Goal: Task Accomplishment & Management: Manage account settings

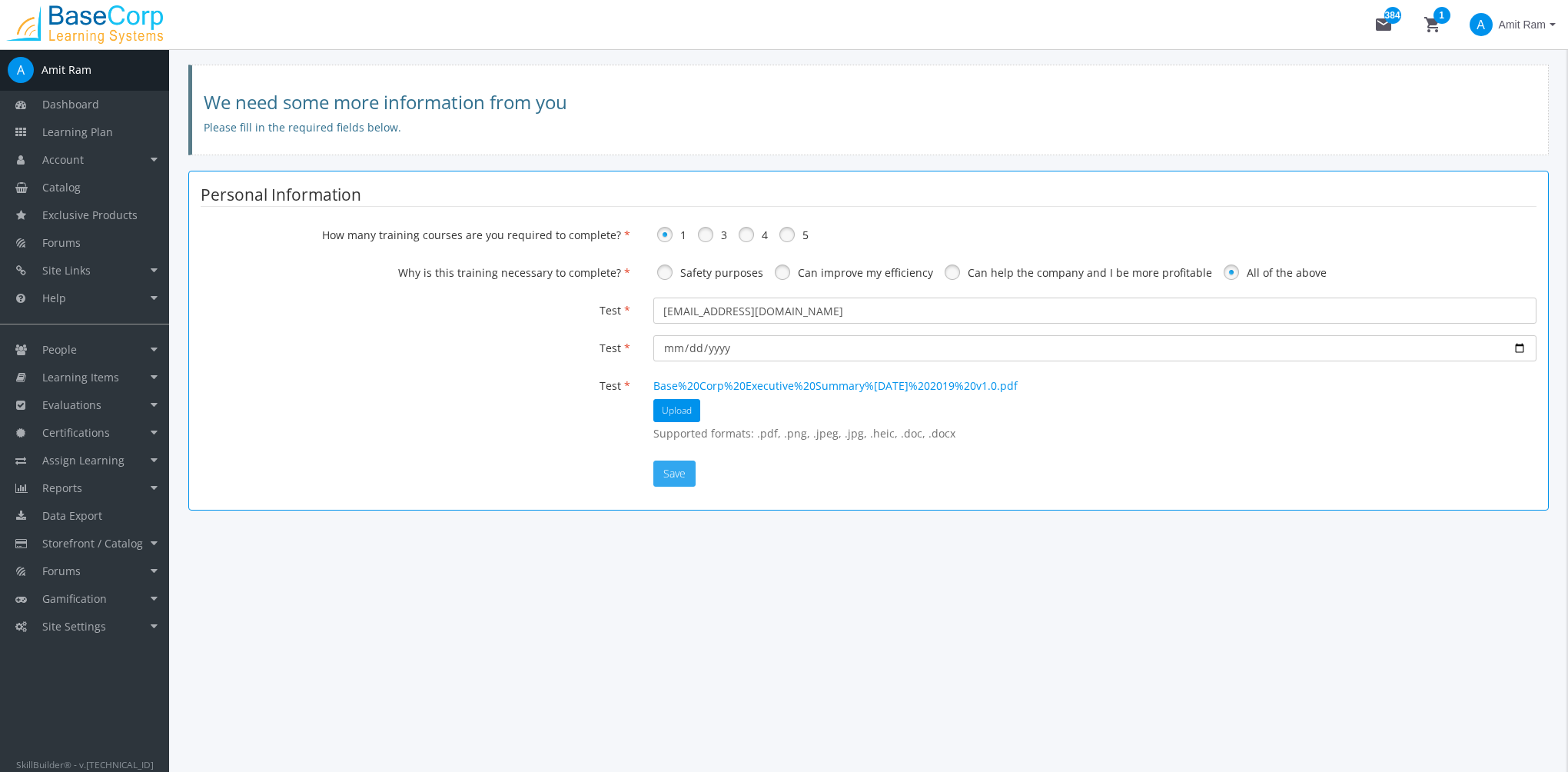
click at [683, 471] on button "Save" at bounding box center [674, 473] width 43 height 26
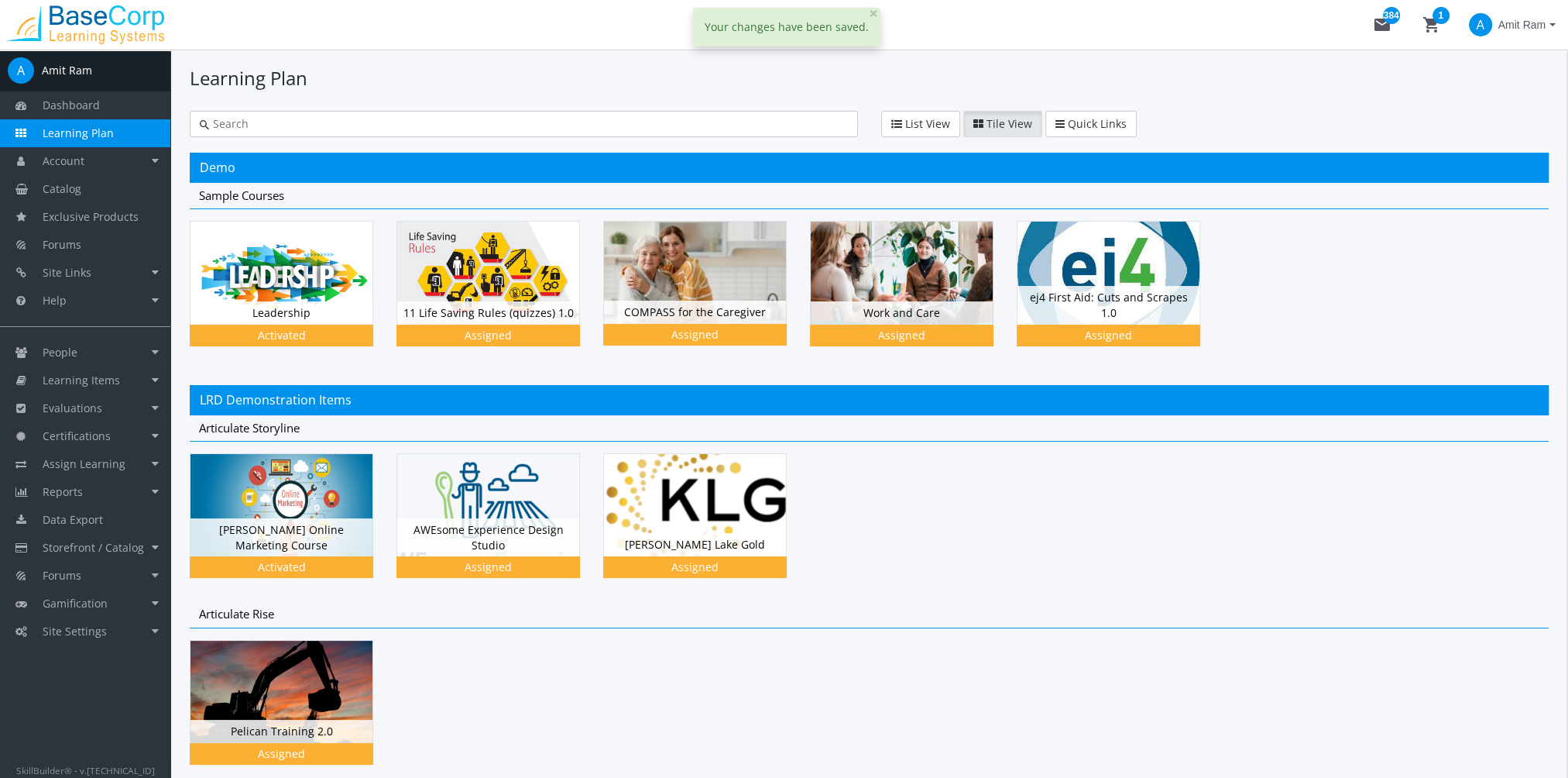
click at [1524, 25] on span "Amit Ram" at bounding box center [1521, 25] width 47 height 28
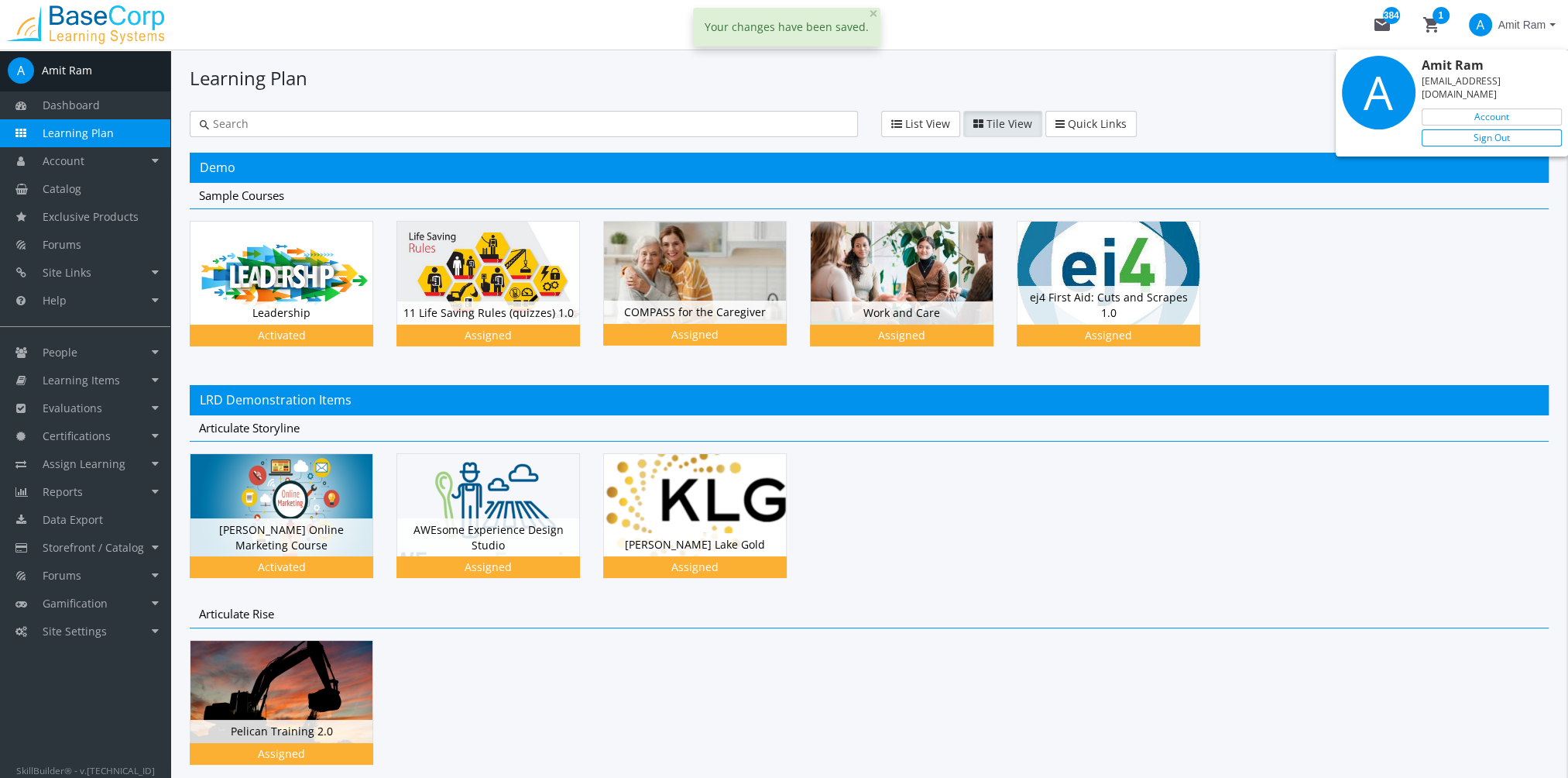
click at [1498, 130] on link "Sign Out" at bounding box center [1491, 137] width 140 height 17
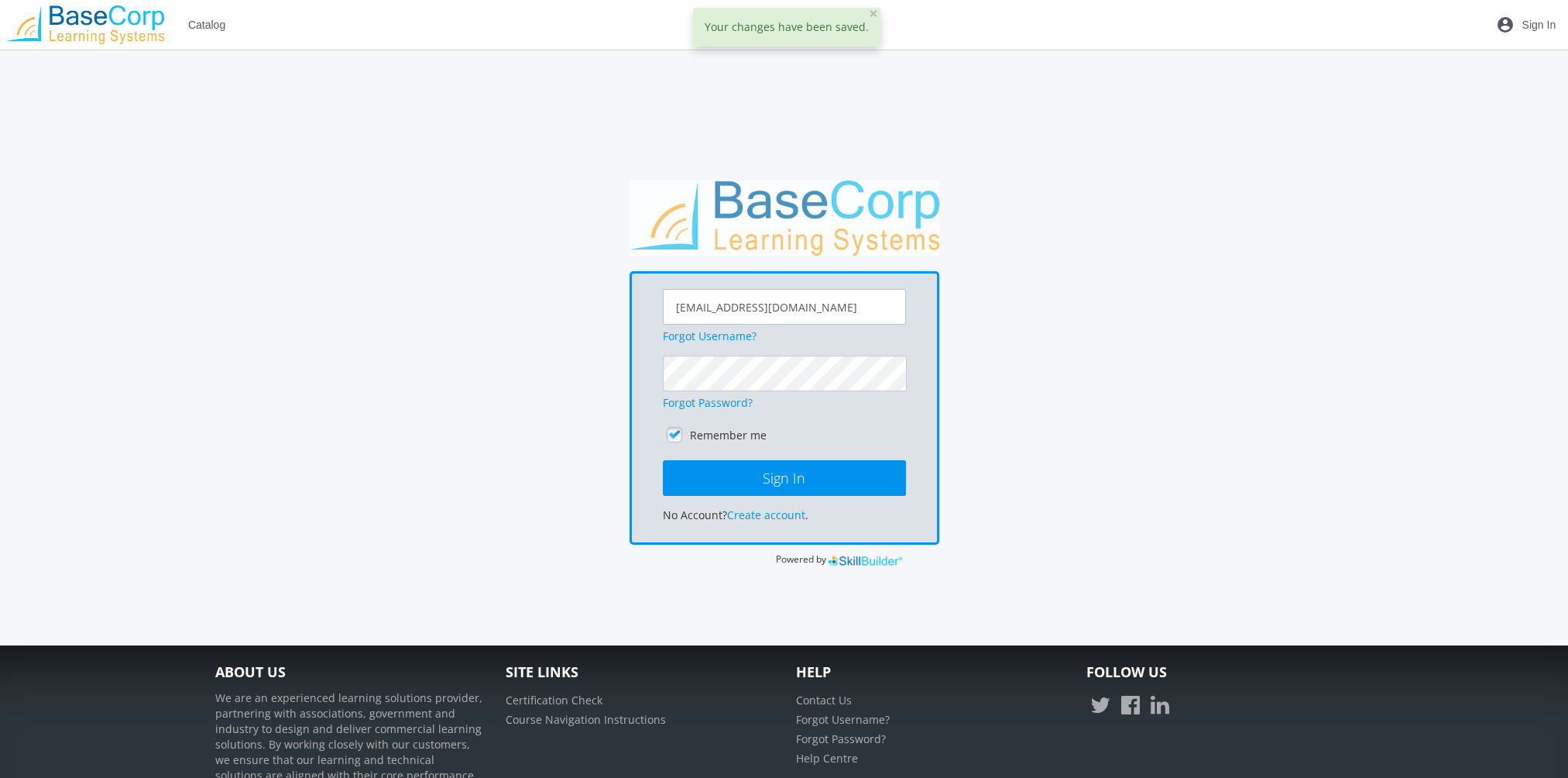
drag, startPoint x: 800, startPoint y: 305, endPoint x: 520, endPoint y: 295, distance: 280.2
click at [534, 295] on div "[EMAIL_ADDRESS][DOMAIN_NAME] Forgot Username? Forgot Password? Remember me Sign…" at bounding box center [784, 374] width 1154 height 388
type input "[EMAIL_ADDRESS][DOMAIN_NAME]"
click at [663, 460] on button "Sign In" at bounding box center [784, 478] width 243 height 36
